Goal: Information Seeking & Learning: Learn about a topic

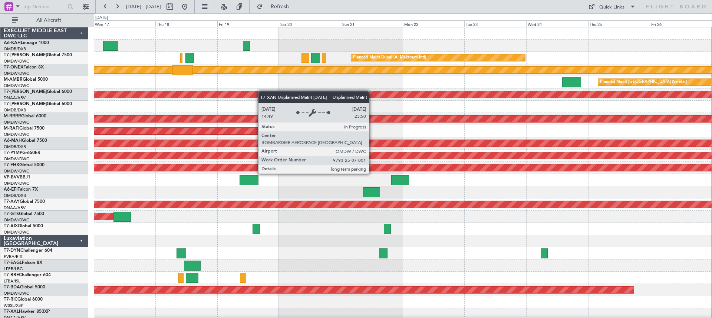
click at [252, 92] on div "Planned Maint Dubai (Al Maktoum Intl) Planned Maint Nurnberg Planned Maint [GEO…" at bounding box center [403, 320] width 618 height 587
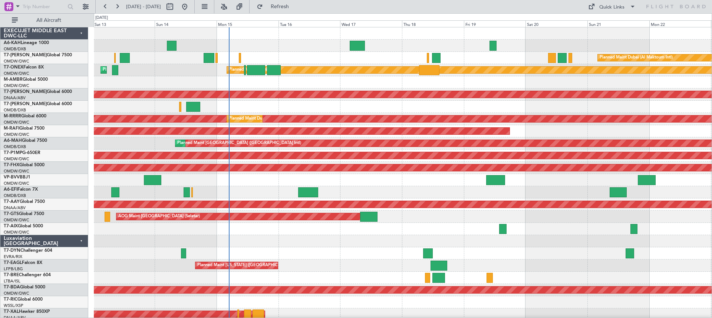
click at [429, 83] on div "Planned Maint [GEOGRAPHIC_DATA] (Seletar) AOG Maint [GEOGRAPHIC_DATA] (Al Makto…" at bounding box center [403, 82] width 618 height 12
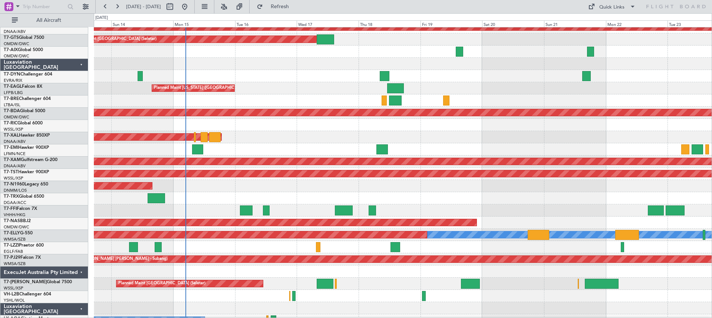
scroll to position [178, 0]
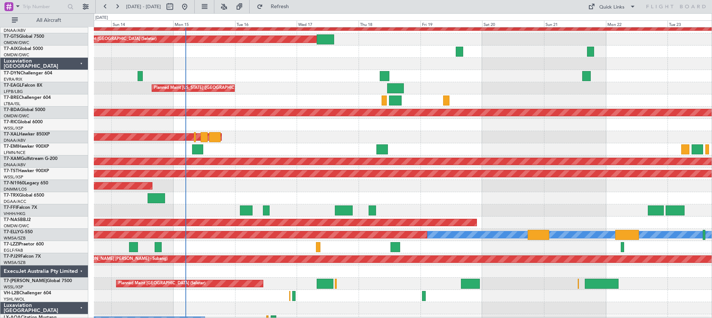
click at [400, 56] on div at bounding box center [403, 52] width 618 height 12
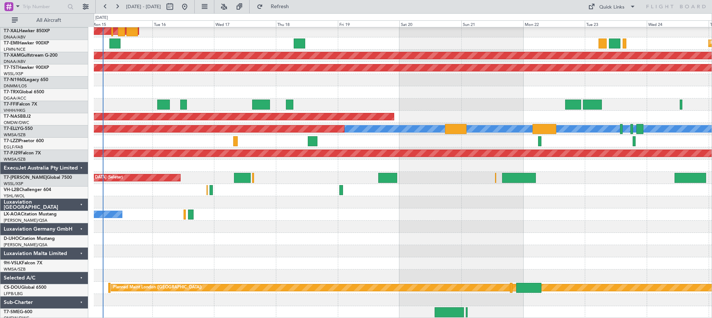
scroll to position [284, 0]
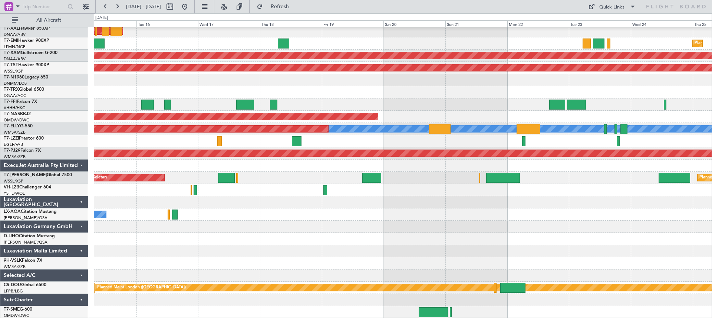
click at [338, 176] on div "Planned Maint [PERSON_NAME] Planned Maint [GEOGRAPHIC_DATA] Planned Maint [GEOG…" at bounding box center [403, 31] width 618 height 575
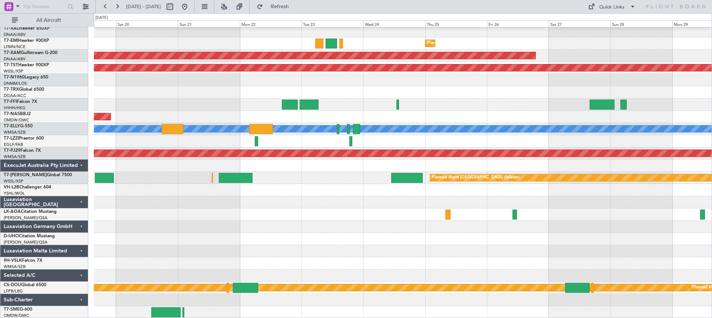
click at [131, 228] on div "Planned Maint [GEOGRAPHIC_DATA] Planned Maint [GEOGRAPHIC_DATA]-[GEOGRAPHIC_DAT…" at bounding box center [403, 31] width 618 height 575
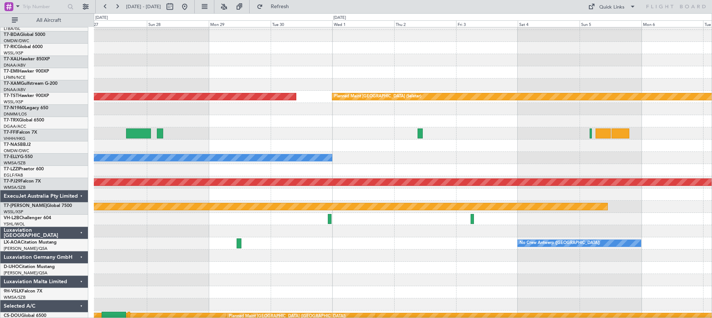
scroll to position [259, 0]
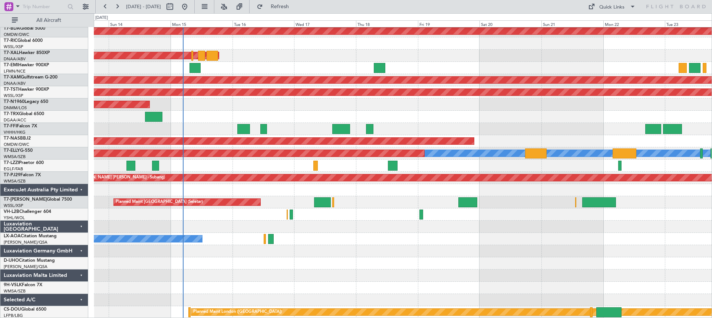
click at [690, 242] on div "Planned Maint Dubai (Al Maktoum Intl) Planned Maint [PERSON_NAME] Planned Maint…" at bounding box center [403, 43] width 618 height 550
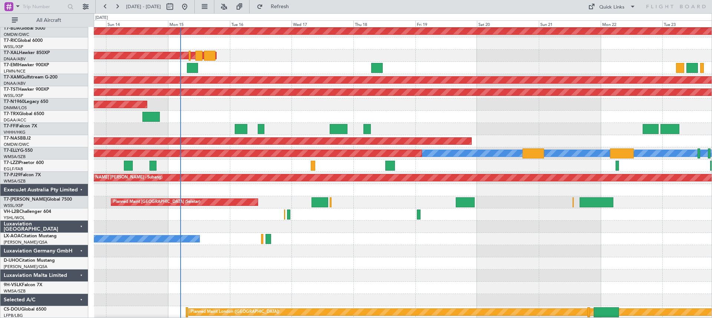
click at [80, 299] on div "Selected A/C" at bounding box center [44, 300] width 88 height 12
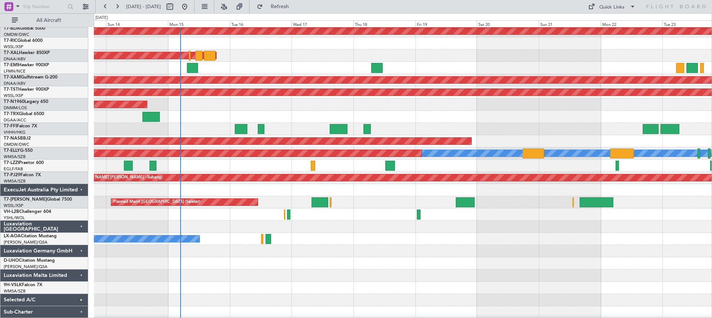
click at [82, 274] on div "Luxaviation Malta Limited" at bounding box center [44, 276] width 88 height 12
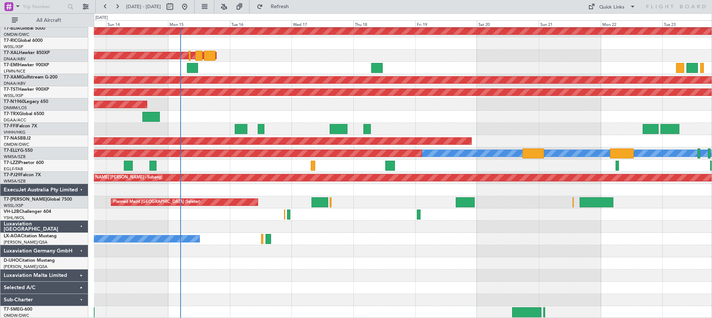
click at [82, 250] on div "Luxaviation Germany GmbH" at bounding box center [44, 251] width 88 height 12
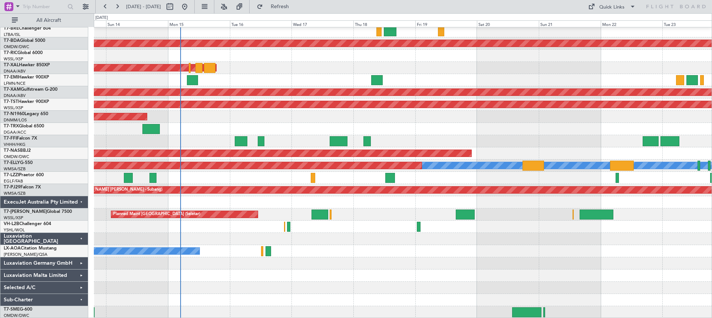
click at [81, 236] on div "Luxaviation [GEOGRAPHIC_DATA]" at bounding box center [44, 239] width 88 height 12
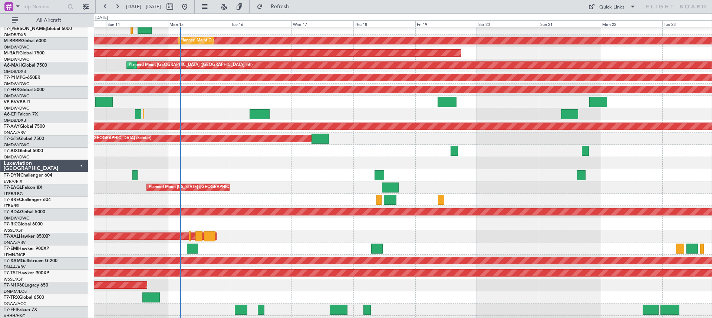
scroll to position [74, 0]
